Goal: Transaction & Acquisition: Download file/media

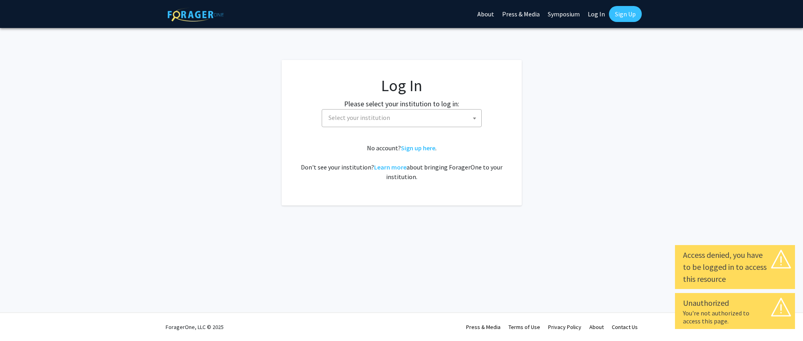
select select
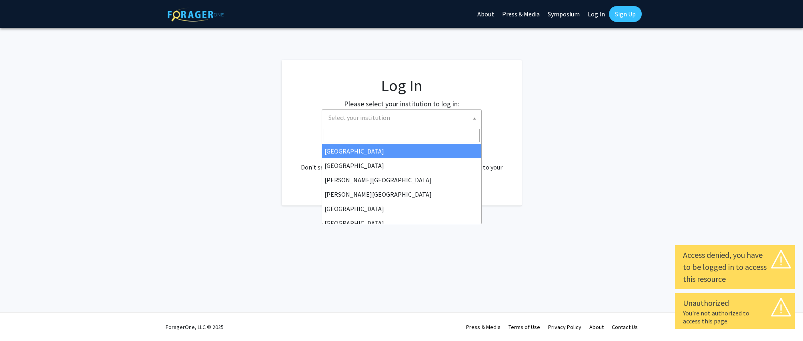
click at [422, 118] on span "Select your institution" at bounding box center [403, 118] width 156 height 16
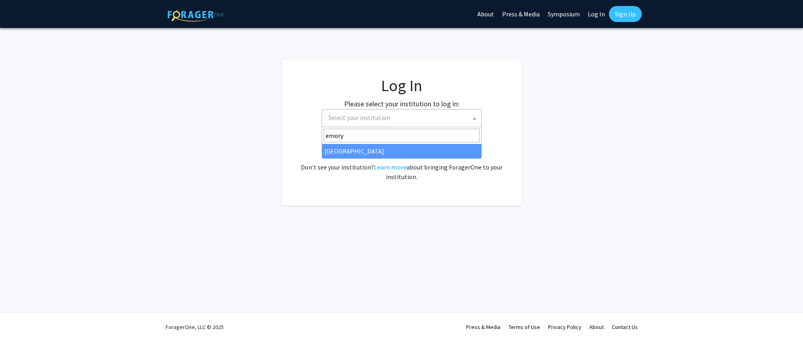
type input "emory"
select select "12"
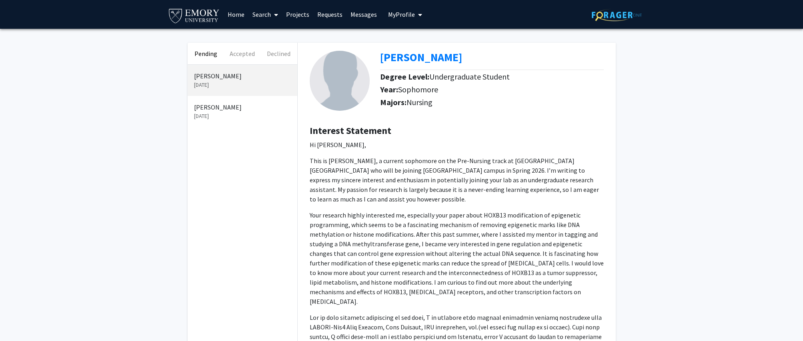
click at [221, 111] on p "Connor Kim" at bounding box center [242, 107] width 97 height 10
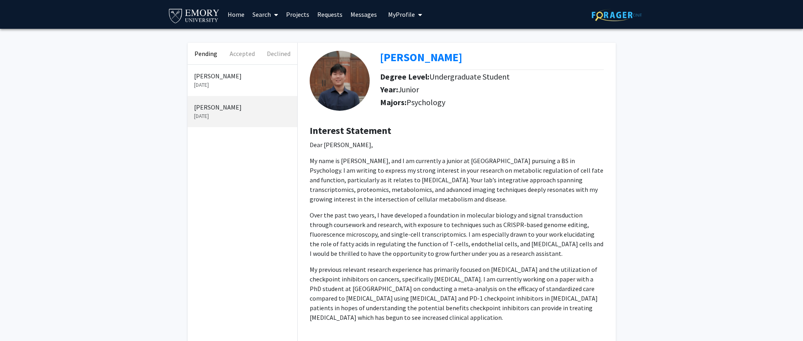
click at [220, 84] on p "Sep 12, 2025" at bounding box center [242, 85] width 97 height 8
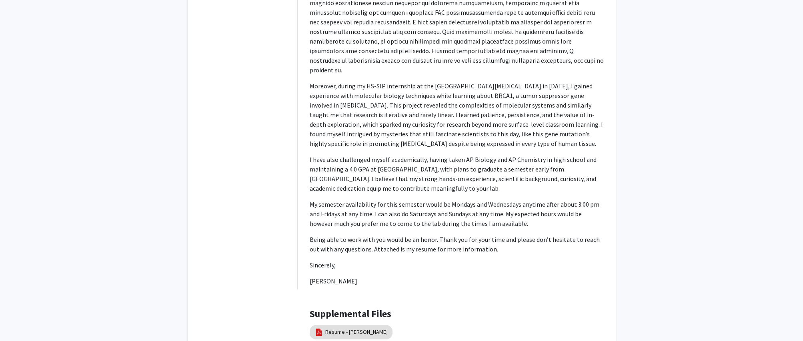
scroll to position [393, 0]
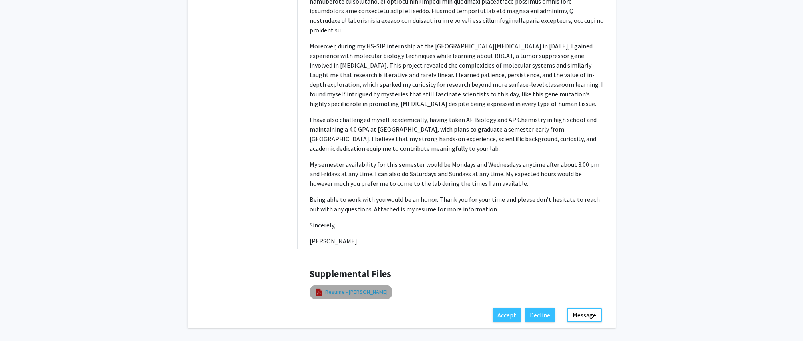
click at [363, 288] on link "Resume - Joanne Fan" at bounding box center [356, 292] width 62 height 8
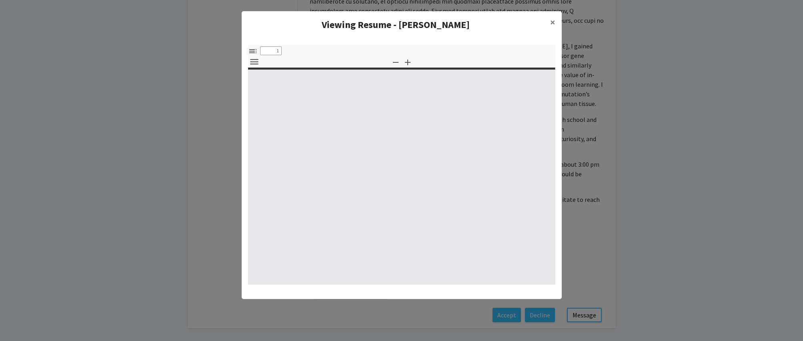
select select "custom"
type input "0"
select select "custom"
type input "1"
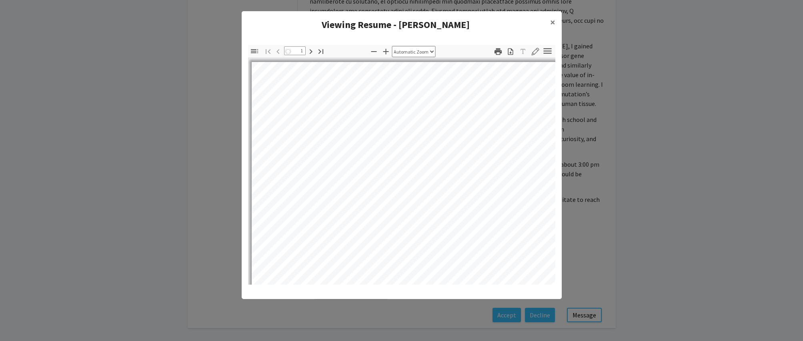
select select "auto"
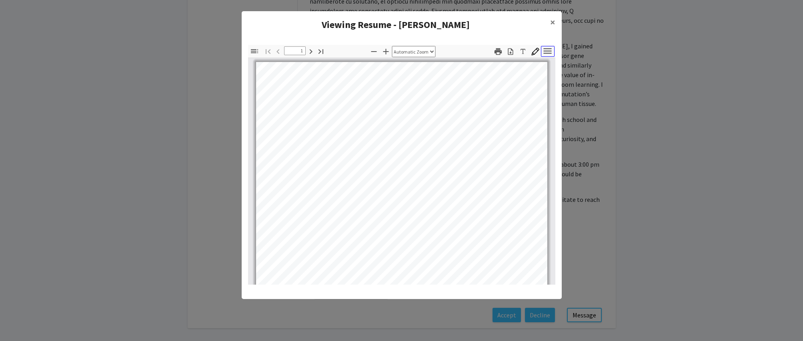
click at [548, 54] on icon "button" at bounding box center [547, 51] width 11 height 11
click at [510, 51] on icon "button" at bounding box center [511, 52] width 8 height 8
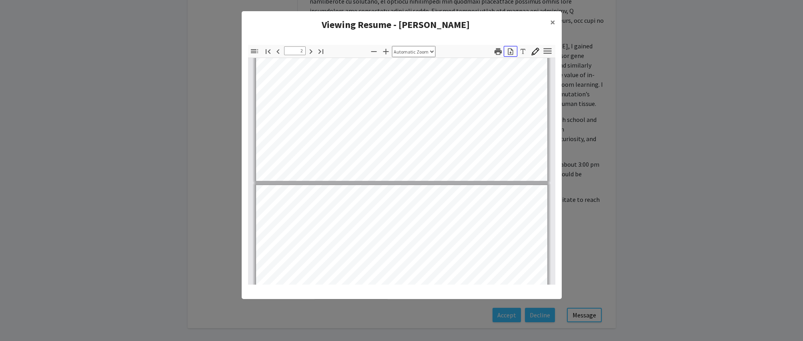
scroll to position [147, 0]
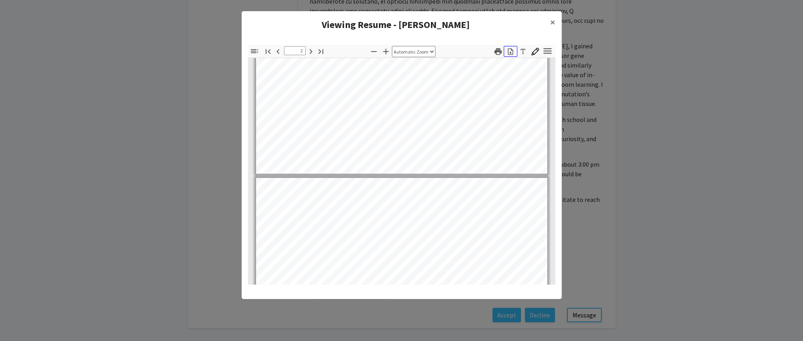
type input "1"
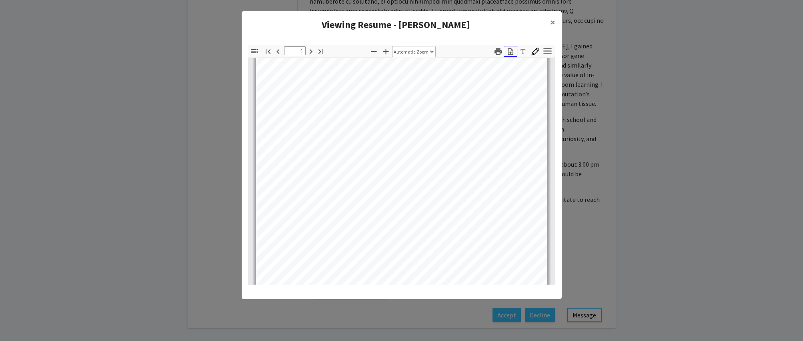
scroll to position [0, 0]
click at [554, 23] on span "×" at bounding box center [552, 22] width 5 height 12
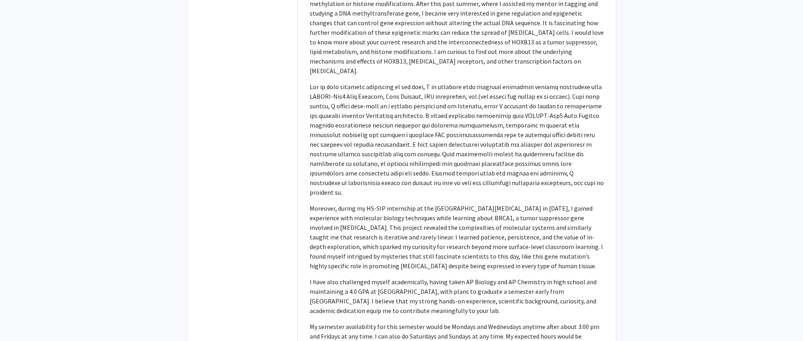
scroll to position [232, 0]
